Goal: Task Accomplishment & Management: Use online tool/utility

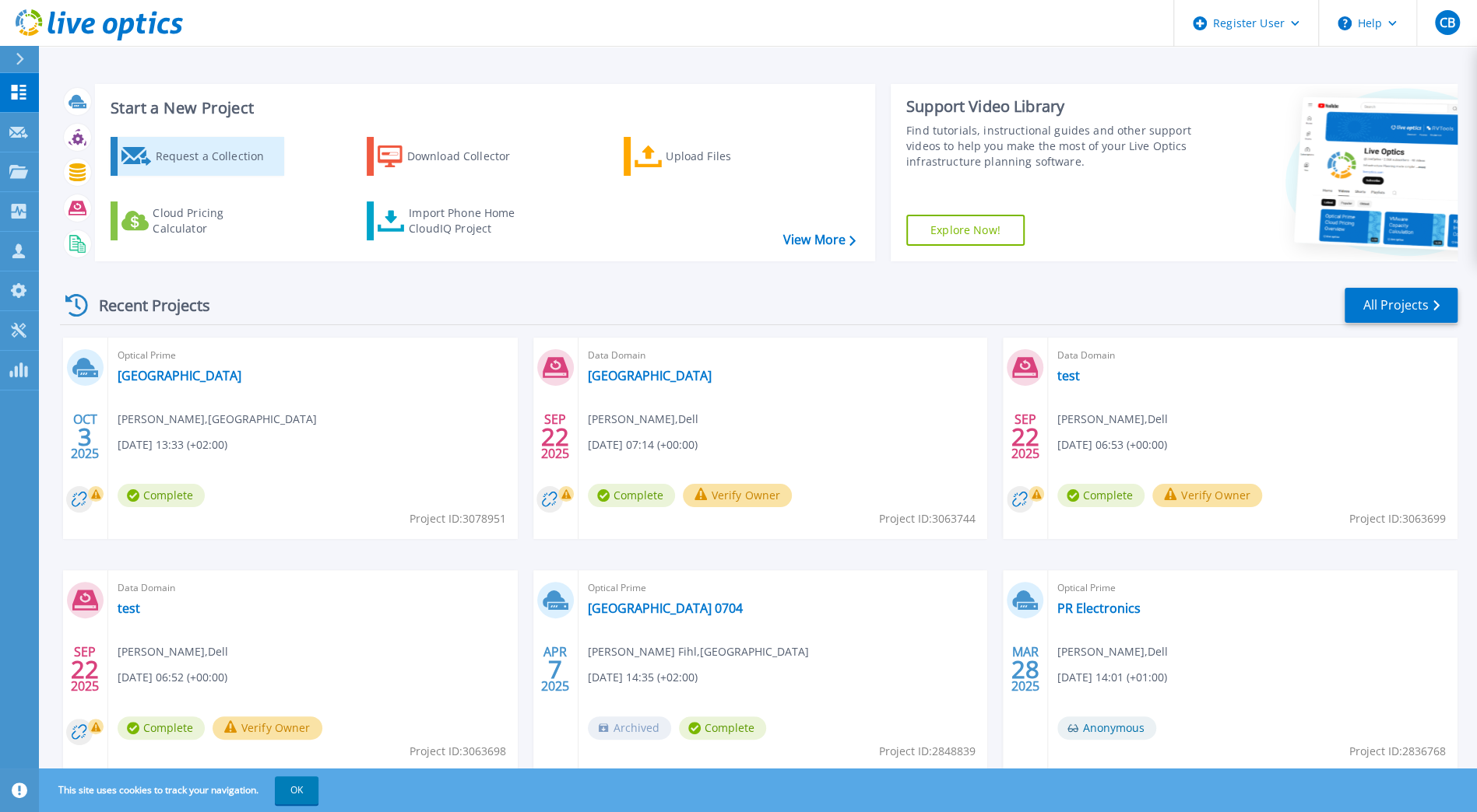
click at [174, 157] on div "Request a Collection" at bounding box center [217, 156] width 125 height 31
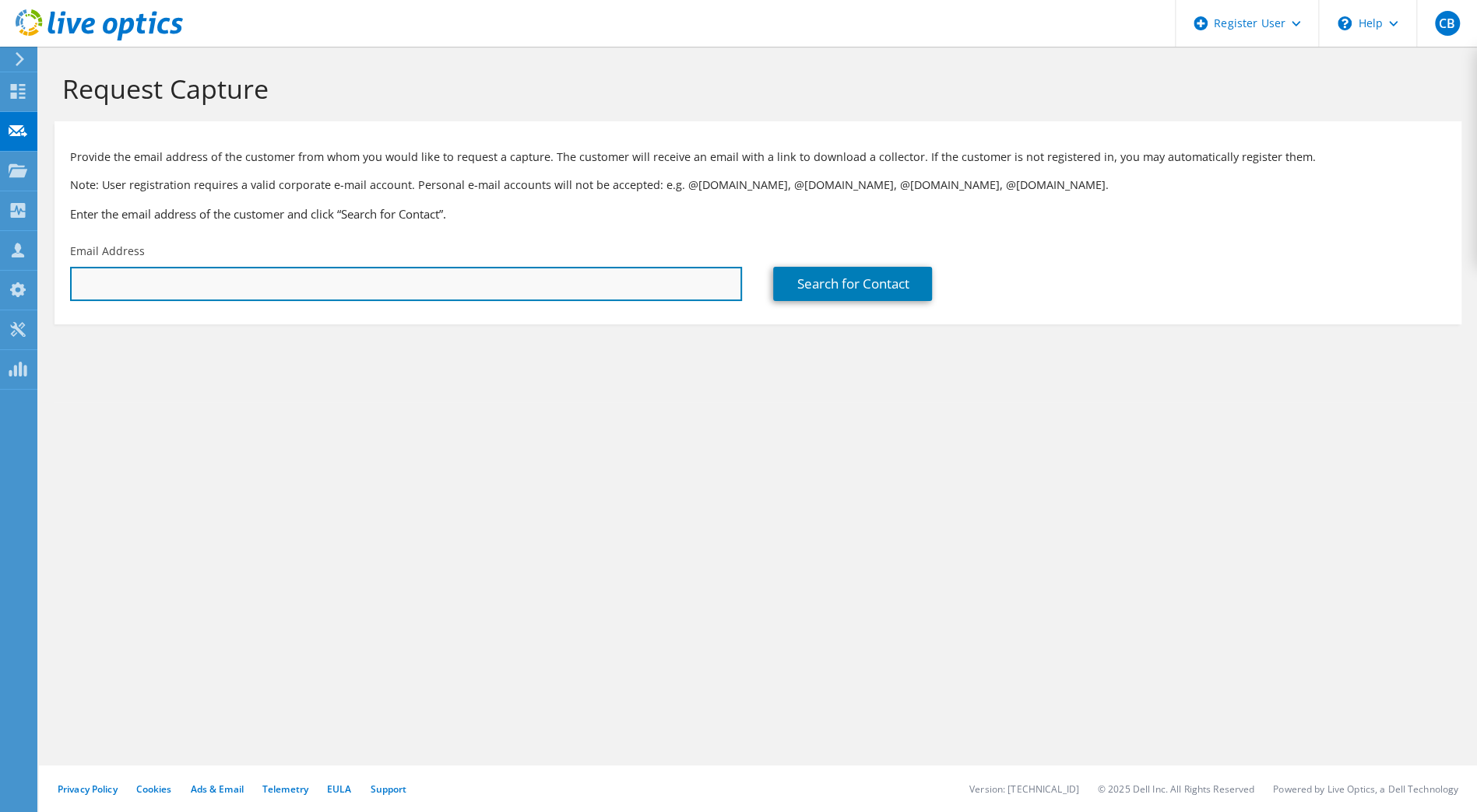
click at [235, 271] on input "text" at bounding box center [406, 284] width 672 height 34
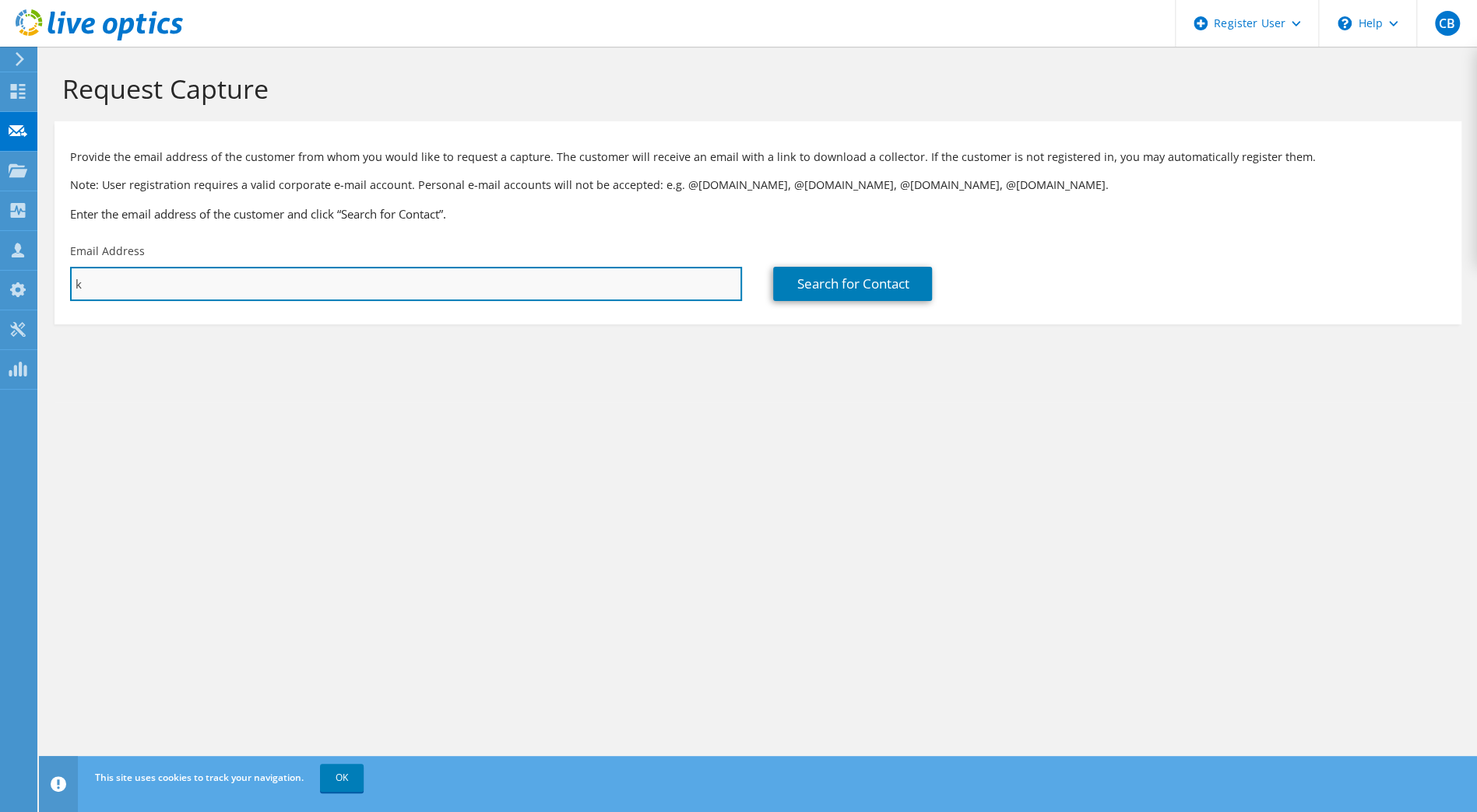
type input "[EMAIL_ADDRESS][DOMAIN_NAME]"
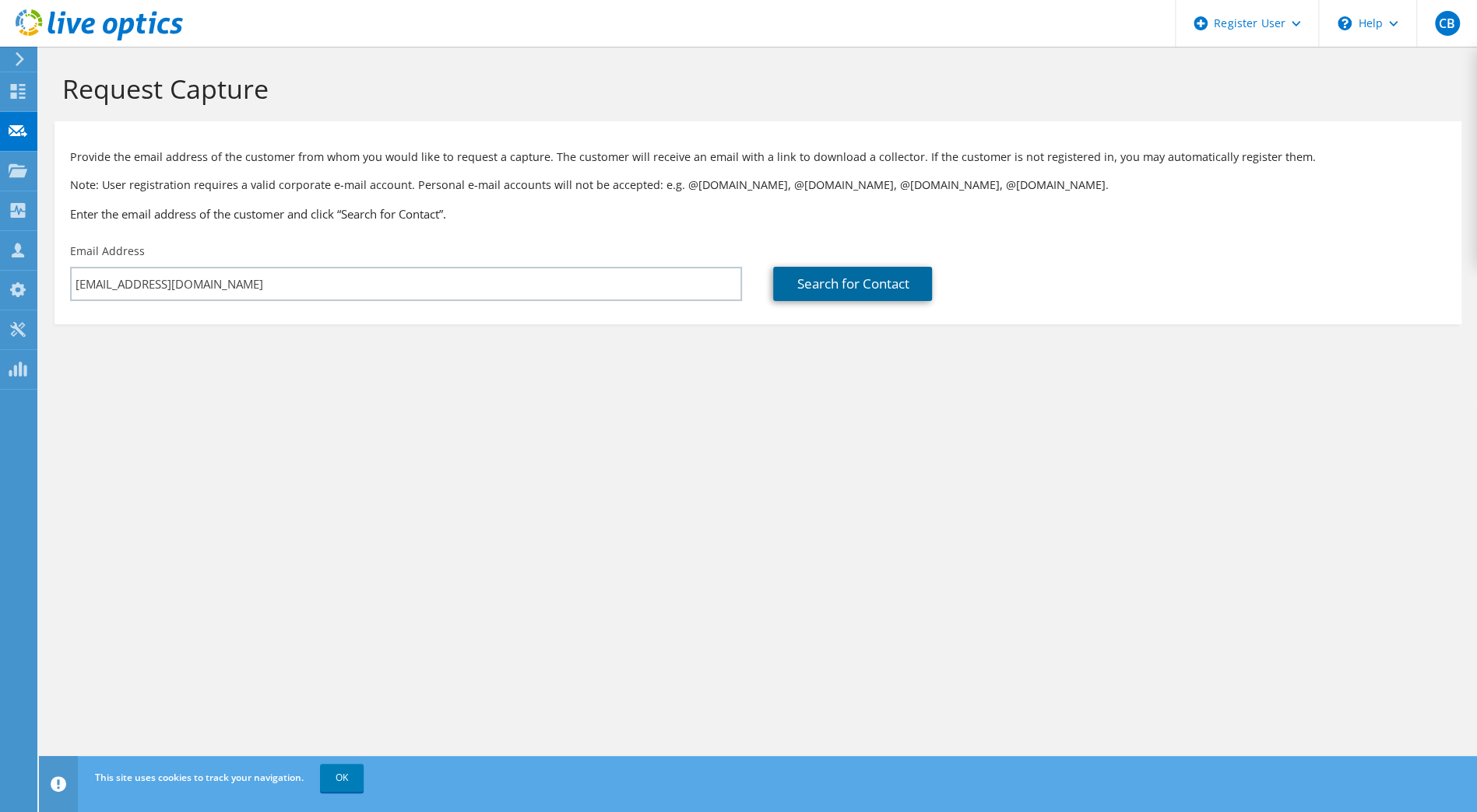
click at [796, 279] on link "Search for Contact" at bounding box center [852, 284] width 159 height 34
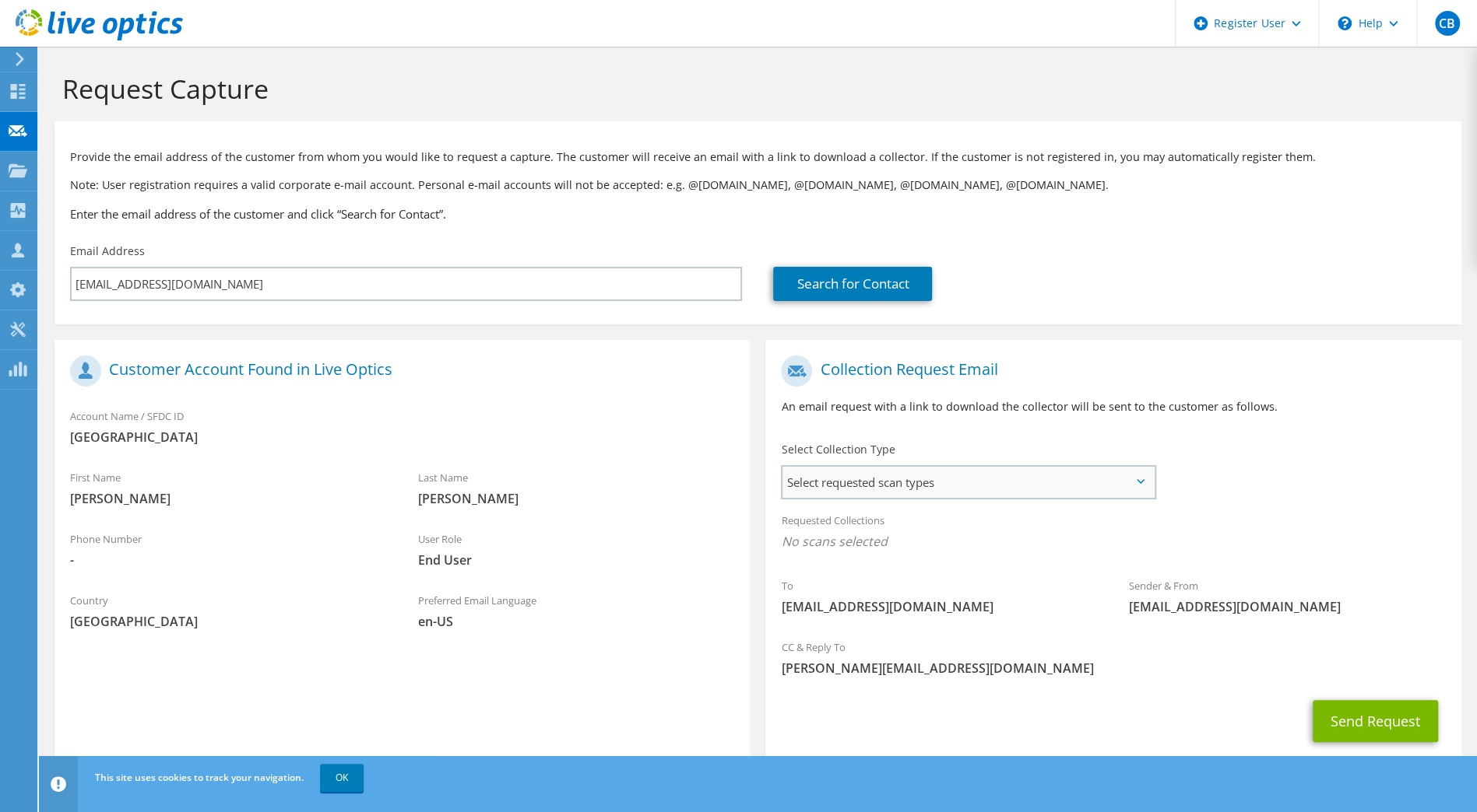
click at [898, 491] on span "Select requested scan types" at bounding box center [967, 482] width 371 height 31
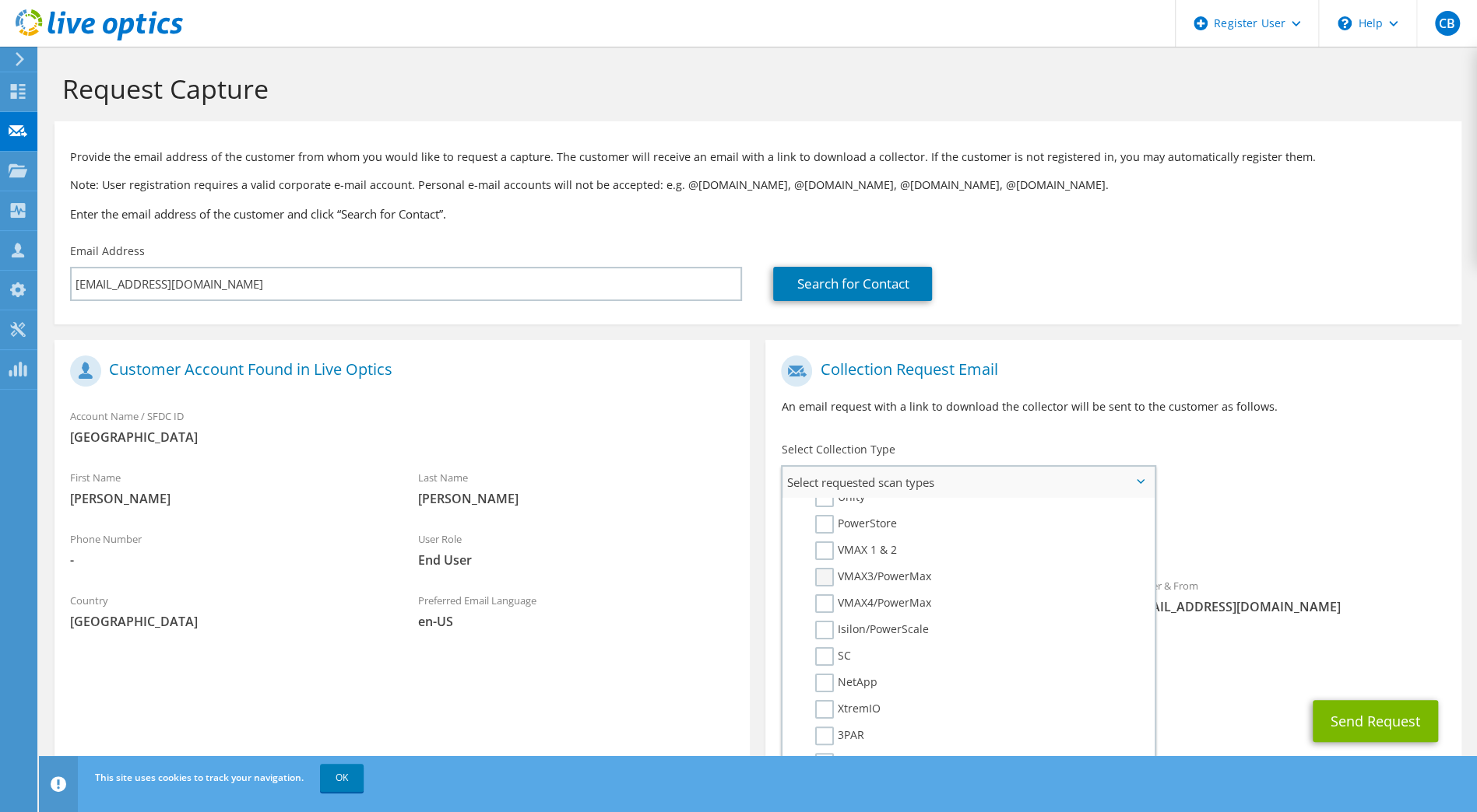
scroll to position [155, 0]
click at [827, 593] on label "SQL Server" at bounding box center [855, 589] width 79 height 18
click at [0, 0] on input "SQL Server" at bounding box center [0, 0] width 0 height 0
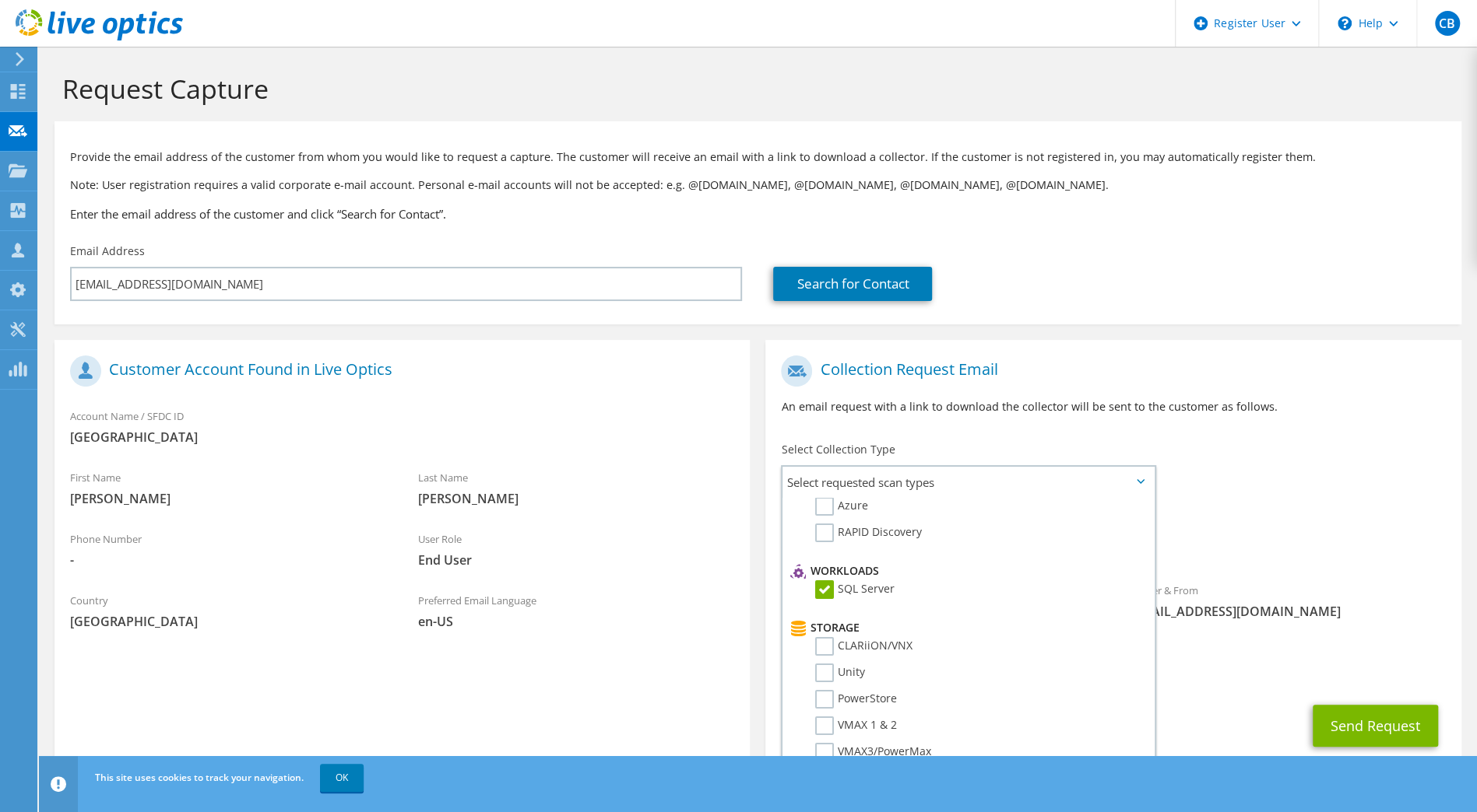
click at [1234, 661] on div "CC & Reply To Carsten.Broch@dell.com" at bounding box center [1113, 662] width 695 height 54
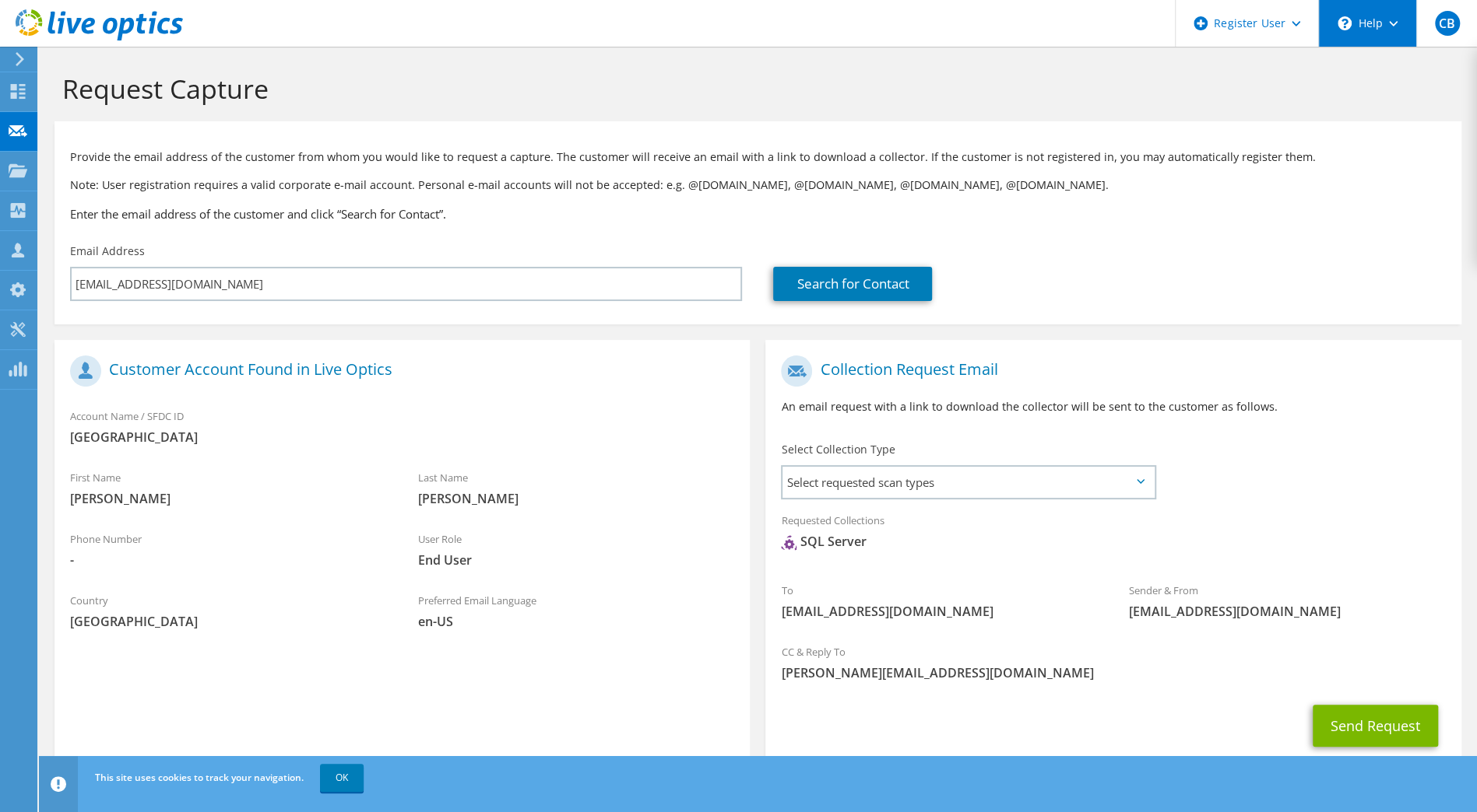
click at [1398, 23] on div "\n Help" at bounding box center [1367, 23] width 98 height 47
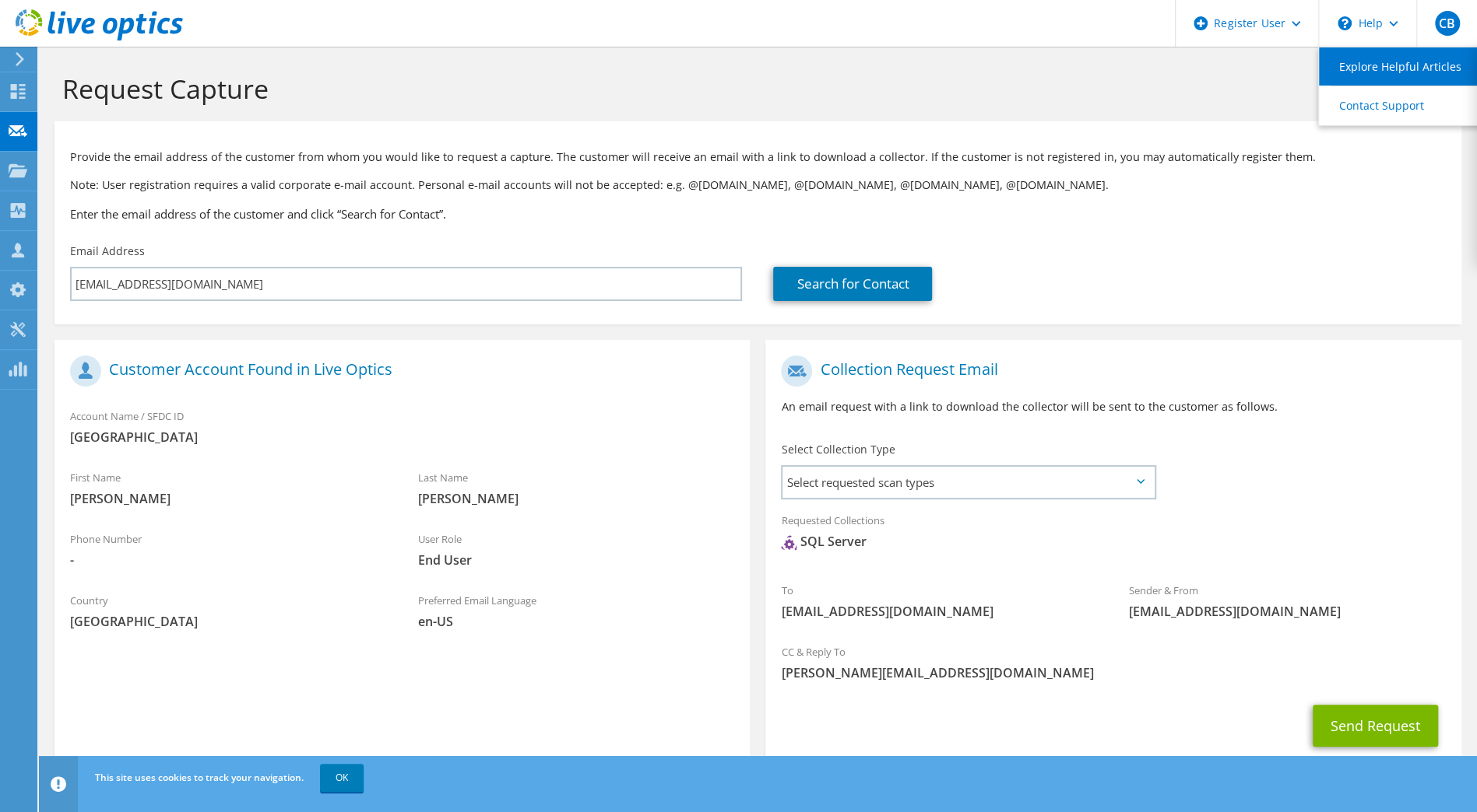
click at [1385, 57] on link "Explore Helpful Articles" at bounding box center [1406, 66] width 174 height 38
click at [86, 19] on use at bounding box center [99, 25] width 167 height 31
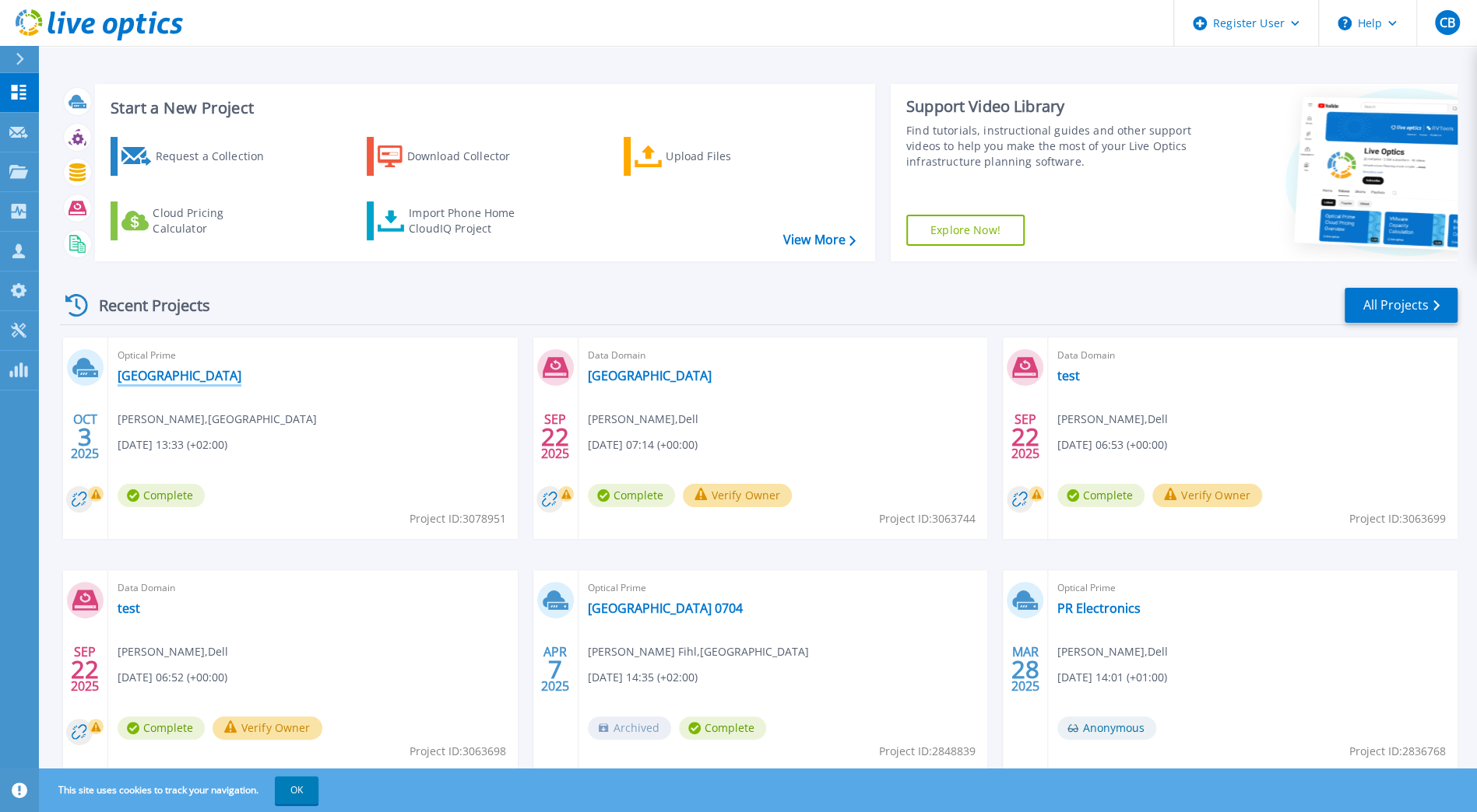
click at [185, 377] on link "[GEOGRAPHIC_DATA]" at bounding box center [179, 375] width 124 height 16
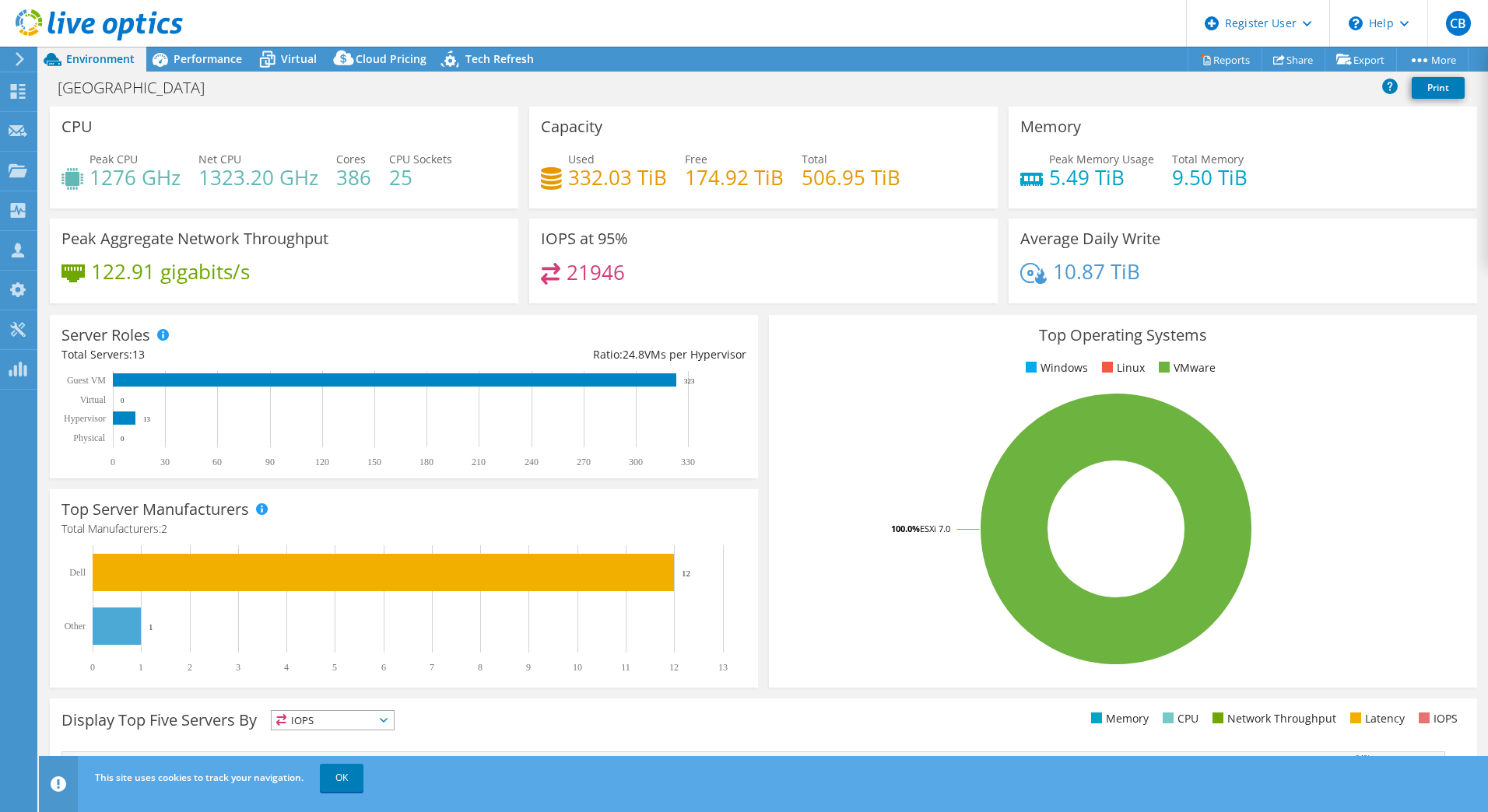
select select "USD"
click at [311, 54] on span "Virtual" at bounding box center [299, 59] width 36 height 15
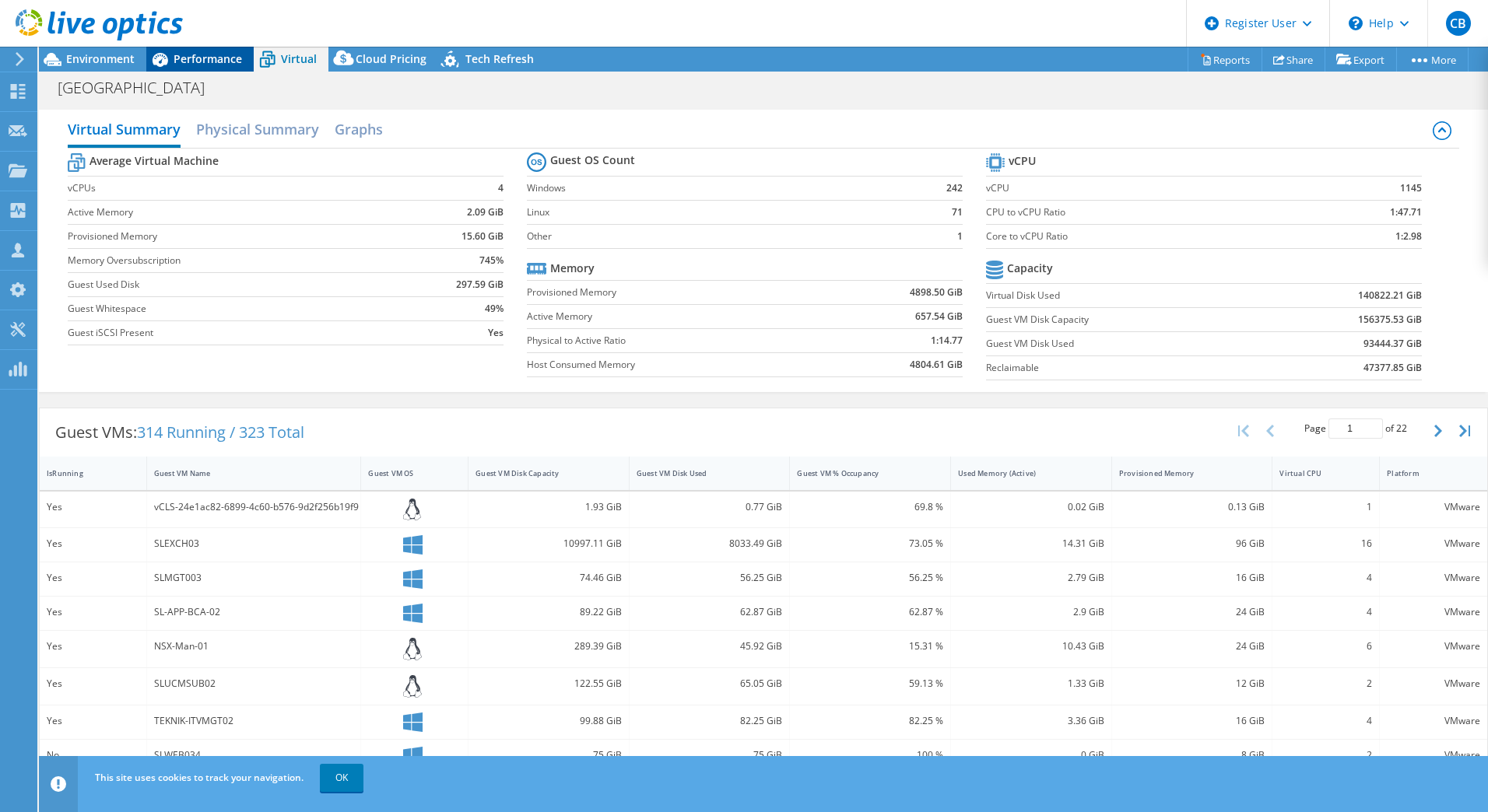
click at [217, 52] on span "Performance" at bounding box center [208, 59] width 68 height 15
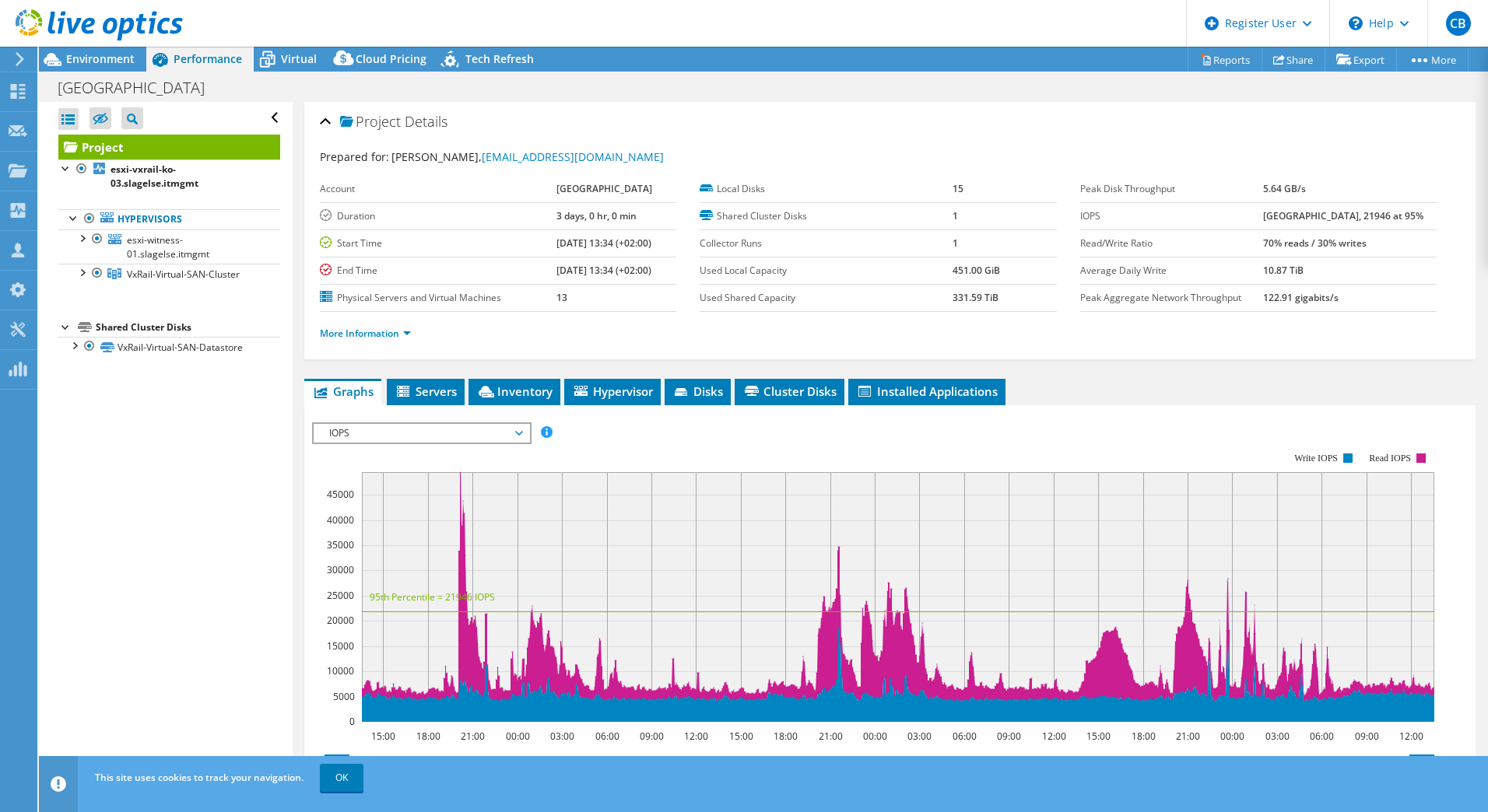
click at [505, 431] on span "IOPS" at bounding box center [421, 433] width 200 height 18
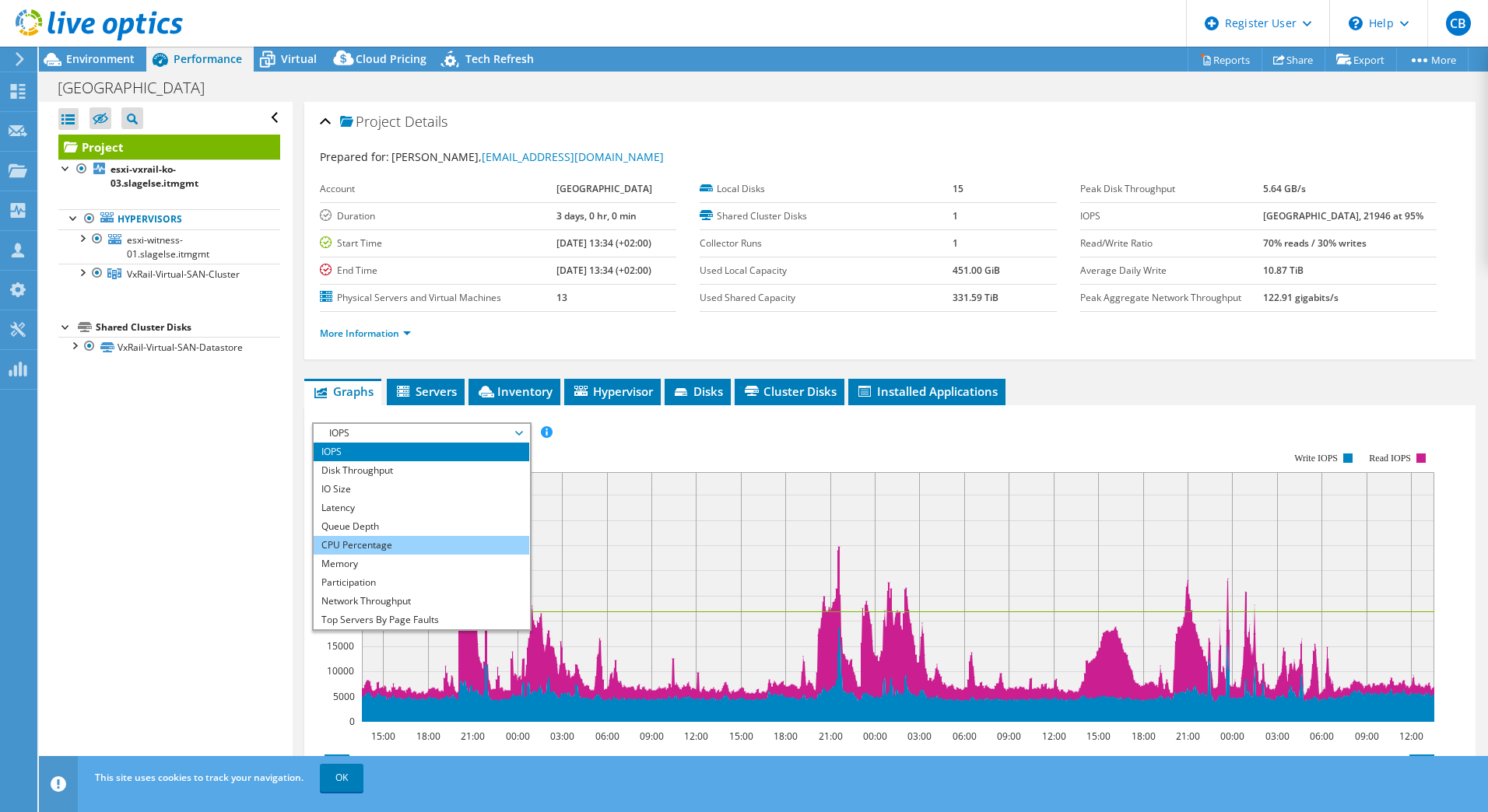
click at [382, 539] on li "CPU Percentage" at bounding box center [421, 545] width 215 height 18
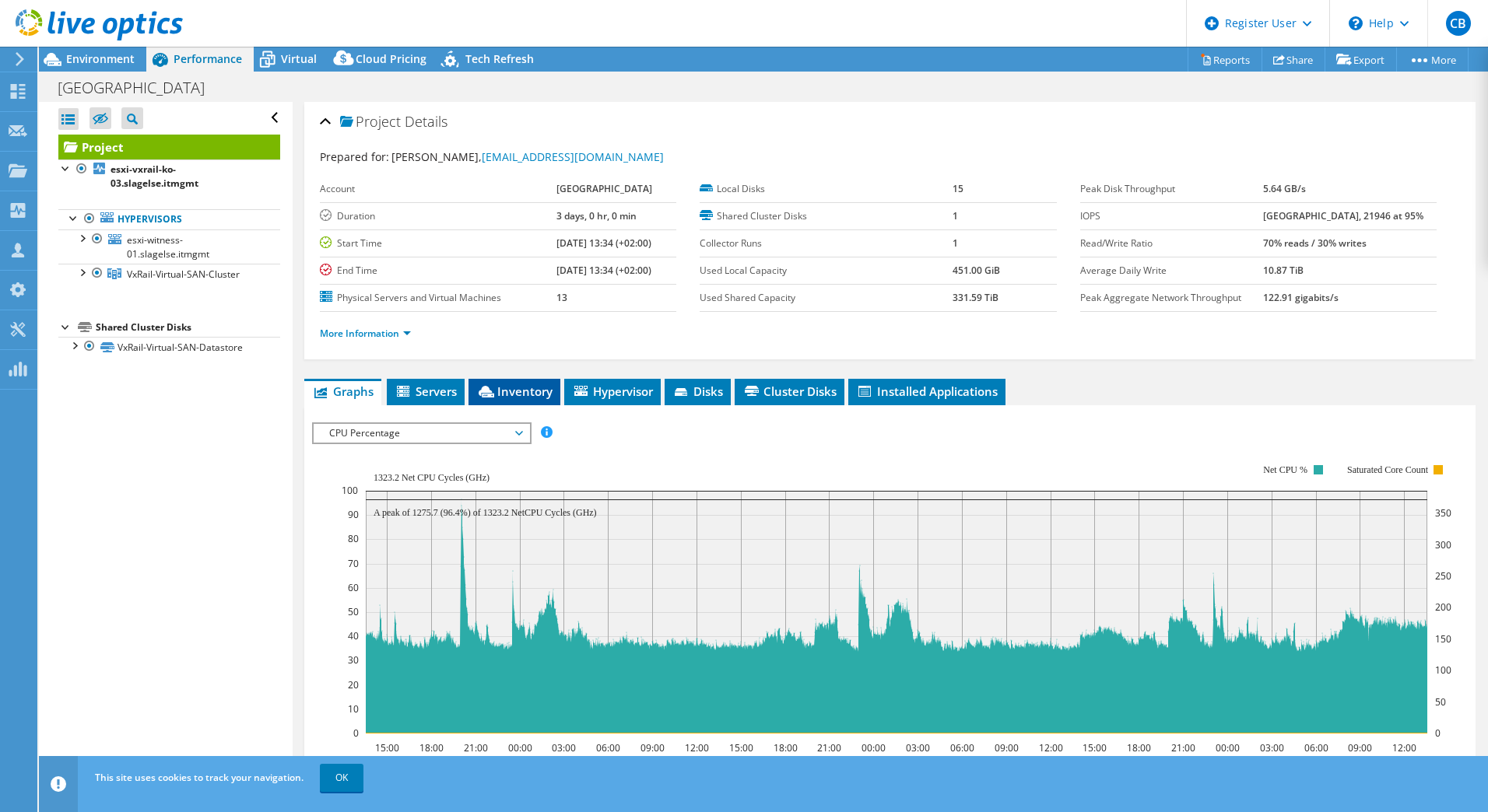
click at [521, 379] on li "Inventory" at bounding box center [514, 392] width 91 height 27
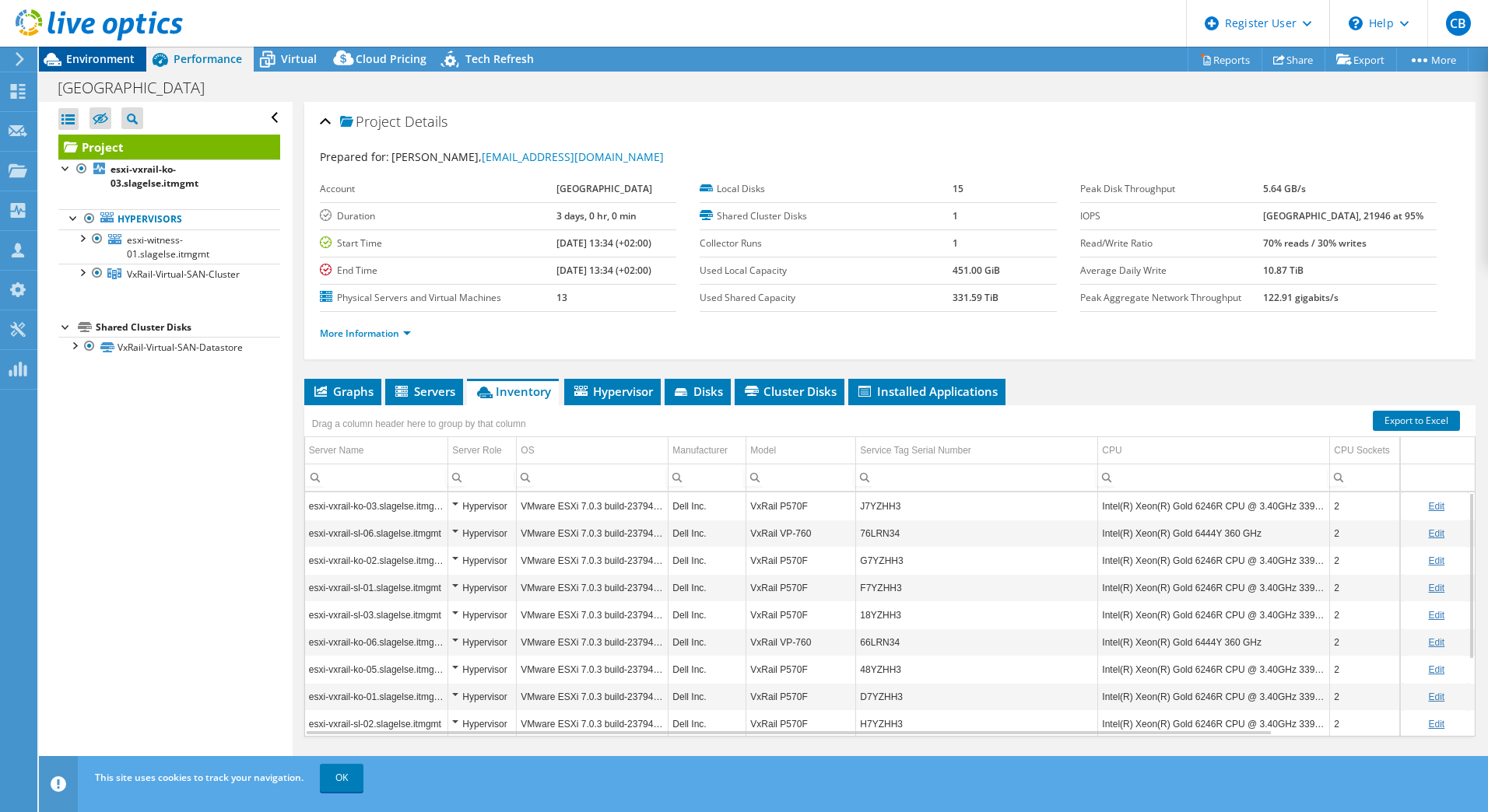
click at [106, 57] on span "Environment" at bounding box center [101, 59] width 68 height 15
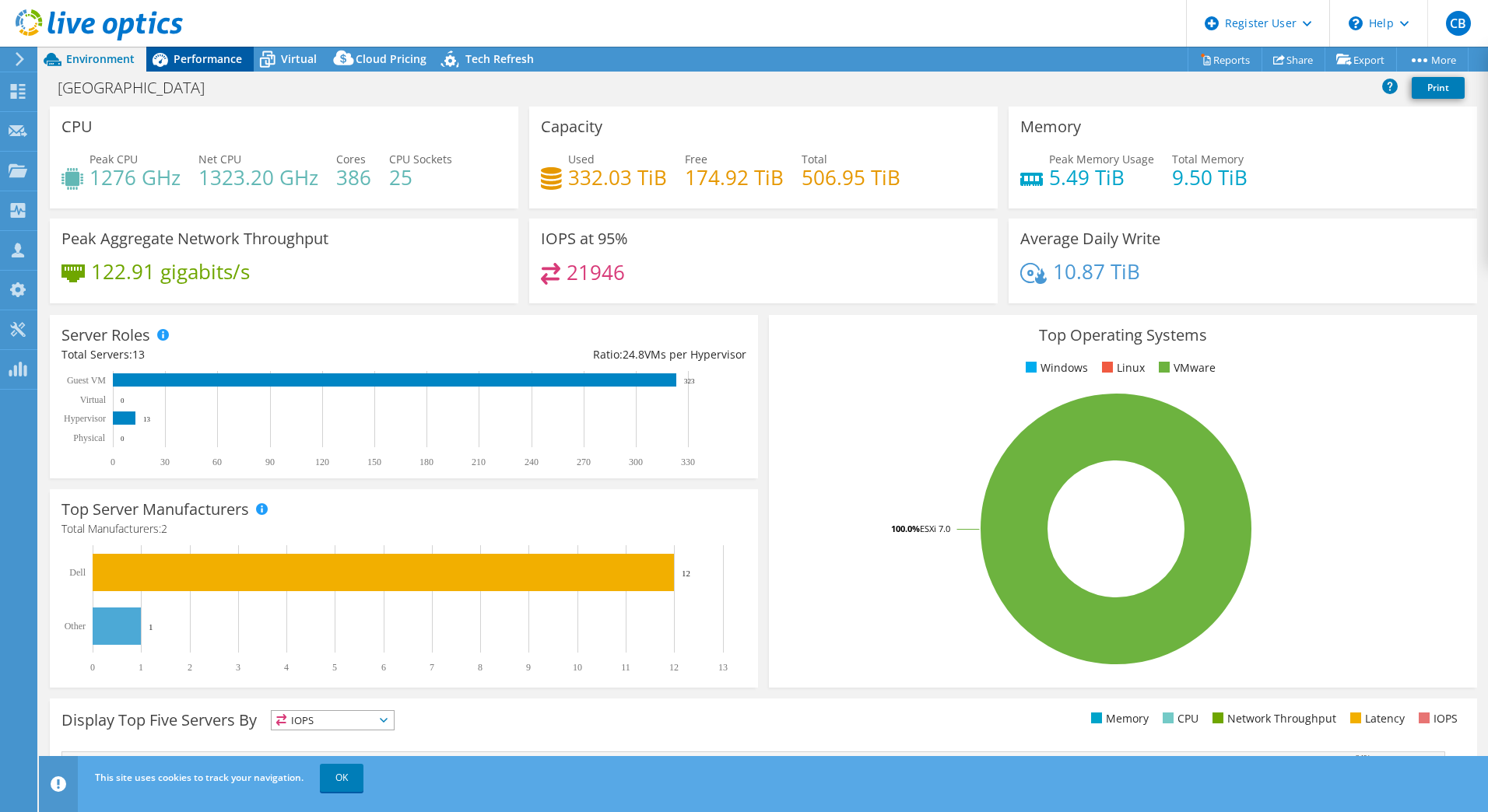
click at [207, 56] on span "Performance" at bounding box center [208, 59] width 68 height 15
